Goal: Transaction & Acquisition: Obtain resource

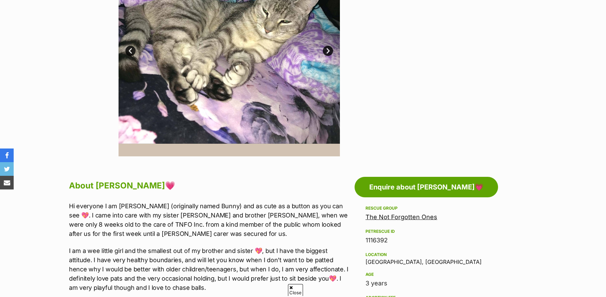
scroll to position [273, 0]
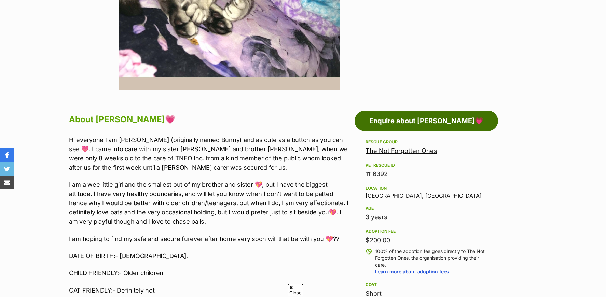
click at [422, 123] on link "Enquire about Freya💗" at bounding box center [427, 121] width 144 height 21
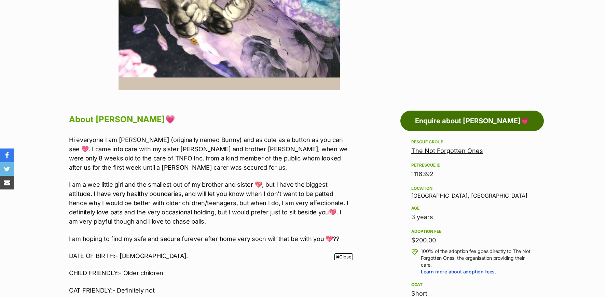
scroll to position [456, 0]
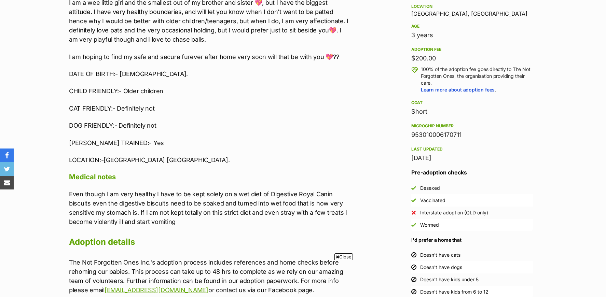
click at [347, 258] on span "Close" at bounding box center [344, 257] width 18 height 7
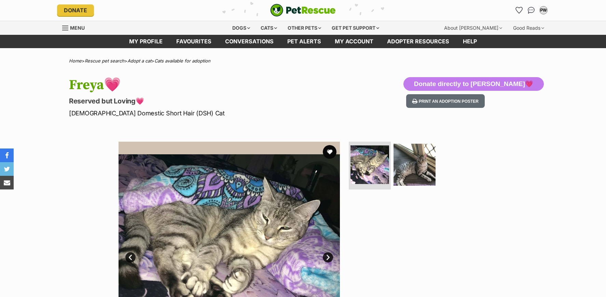
scroll to position [0, 0]
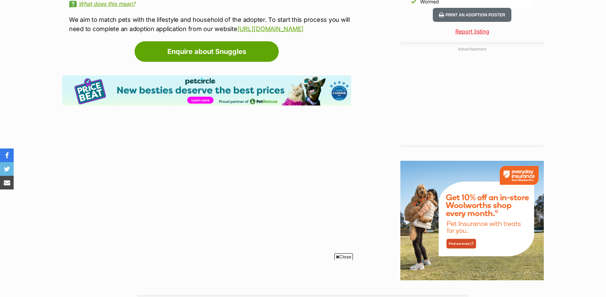
scroll to position [820, 0]
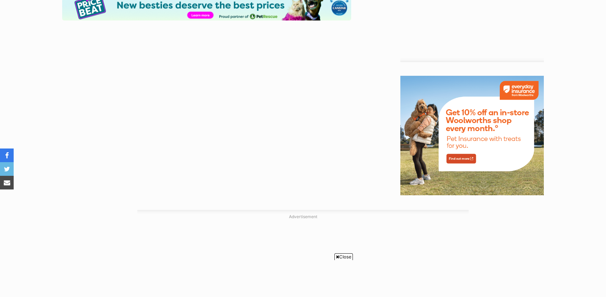
click at [344, 257] on span "Close" at bounding box center [344, 257] width 18 height 7
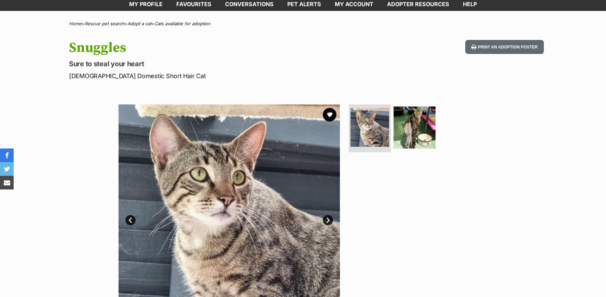
scroll to position [0, 0]
